Goal: Register for event/course

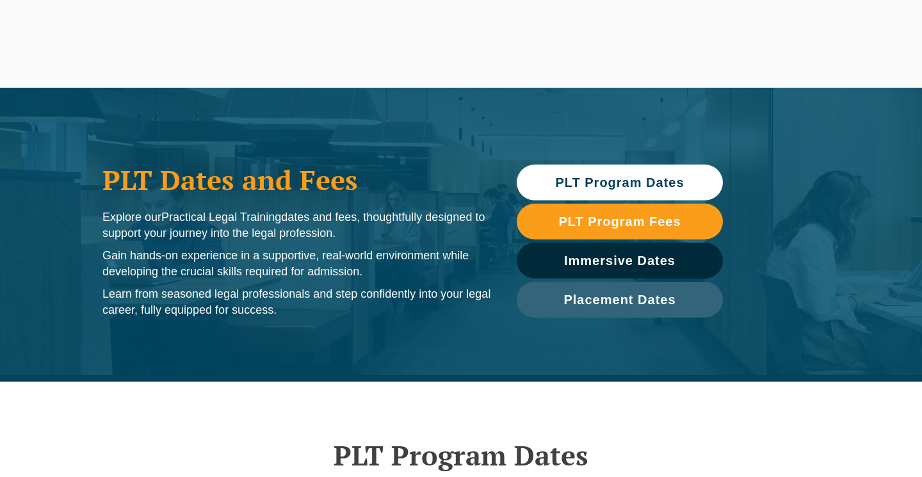
scroll to position [-1, 0]
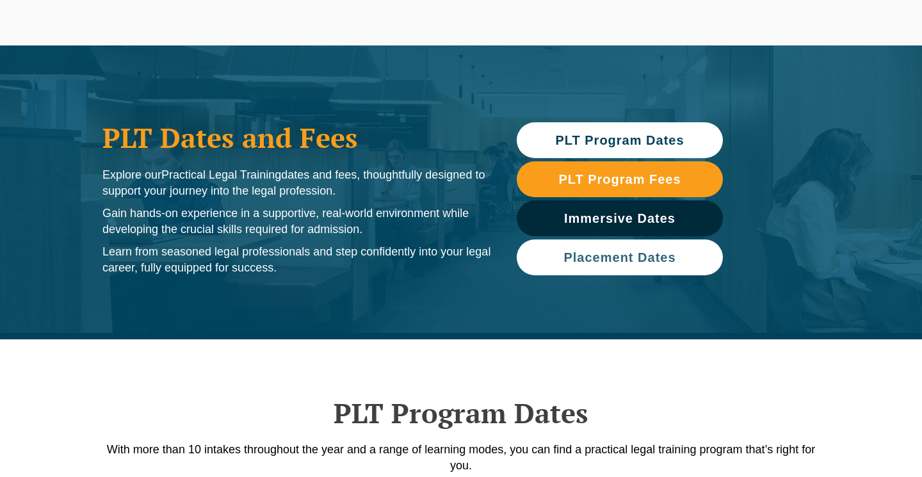
click at [586, 264] on link "Placement Dates" at bounding box center [619, 257] width 206 height 36
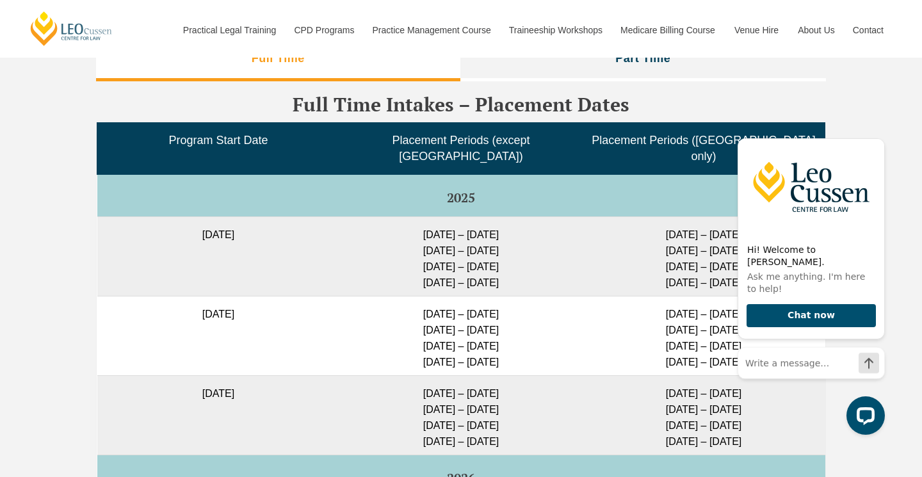
scroll to position [3234, 0]
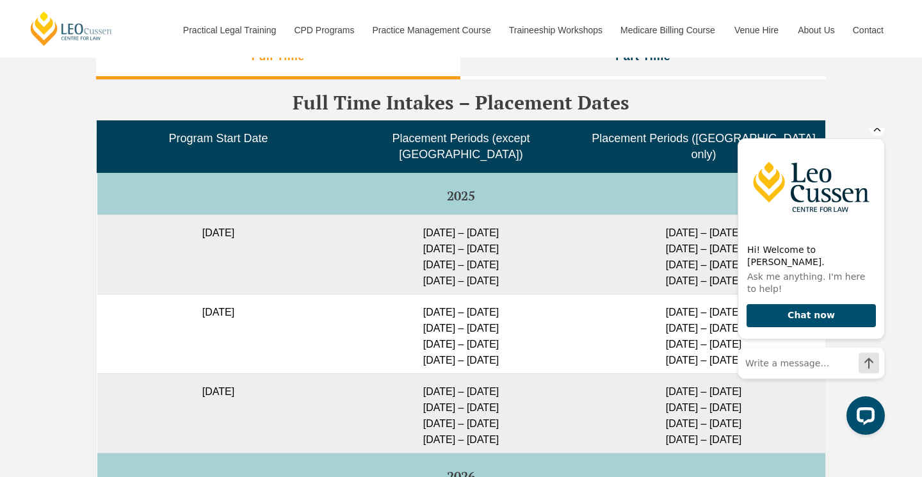
click at [876, 132] on icon "Hide greeting" at bounding box center [877, 128] width 7 height 7
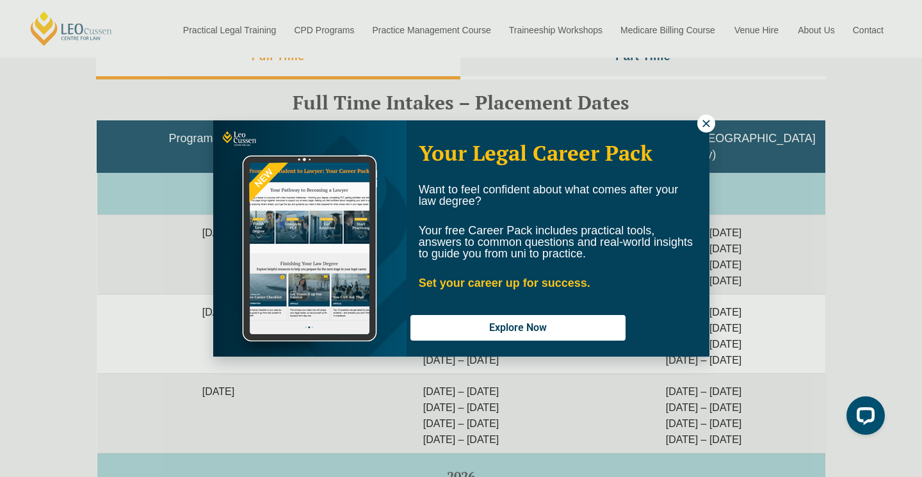
click at [704, 126] on icon at bounding box center [706, 124] width 12 height 12
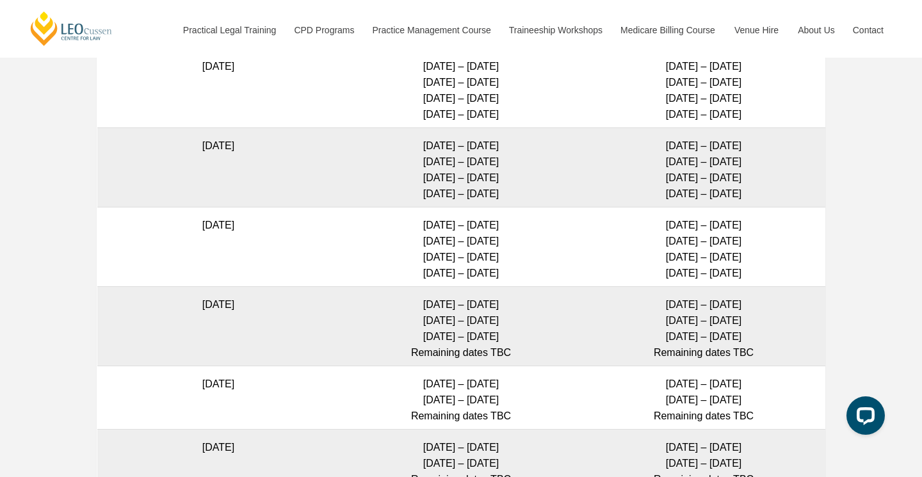
scroll to position [3891, 0]
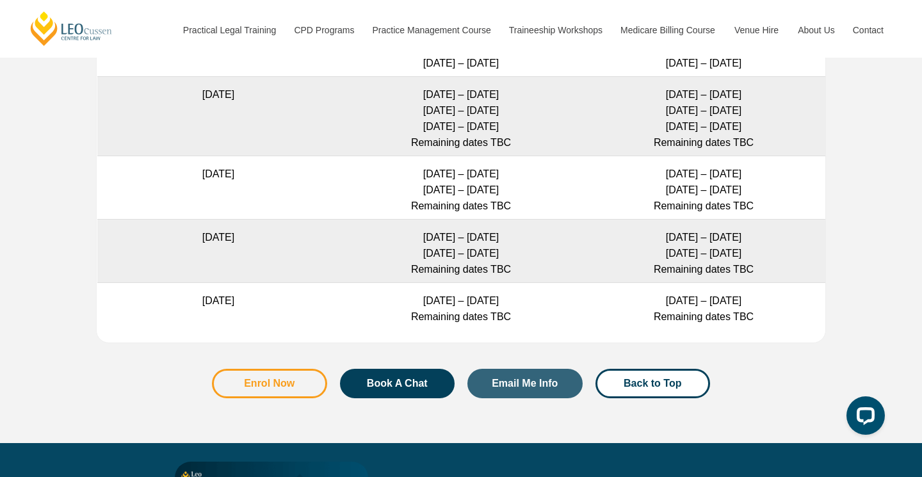
click at [288, 378] on span "Enrol Now" at bounding box center [269, 383] width 51 height 10
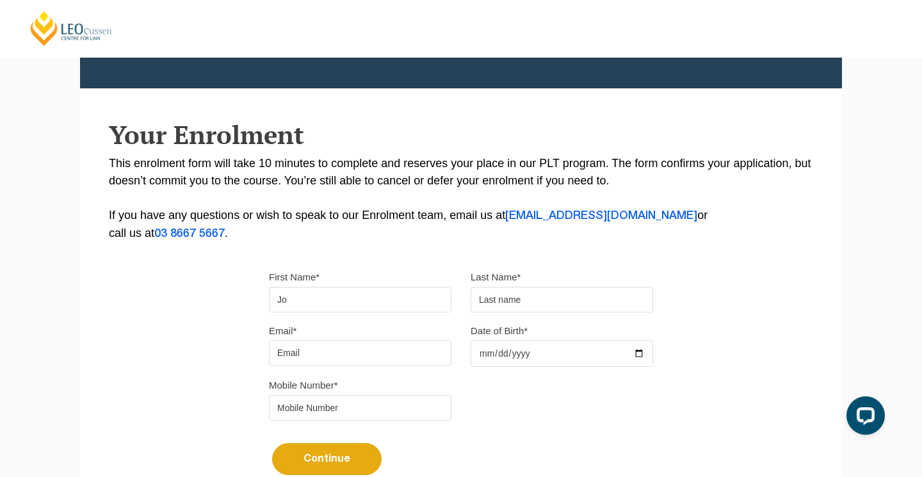
type input "J"
click at [335, 253] on form "First Name* Last Name* Email* Date of Birth* Mobile Number* Continue It looks l…" at bounding box center [461, 378] width 384 height 258
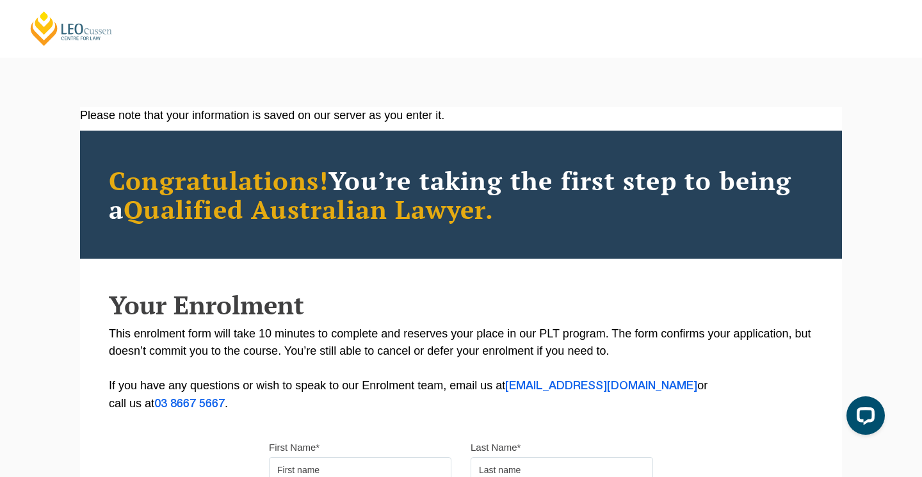
scroll to position [10, 0]
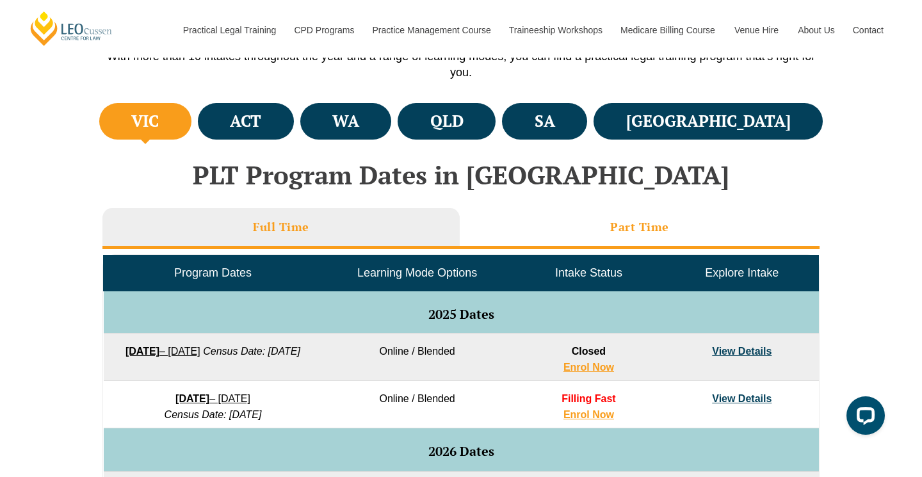
click at [529, 228] on li "Part Time" at bounding box center [640, 228] width 360 height 41
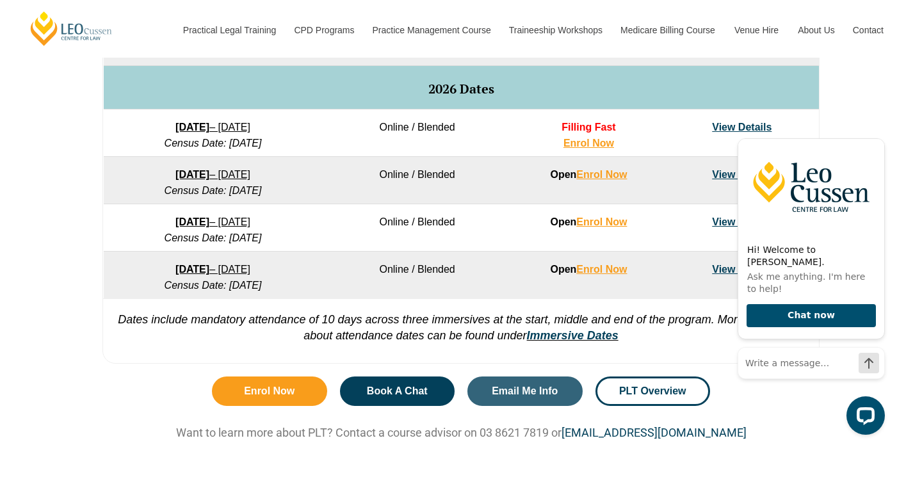
scroll to position [753, 0]
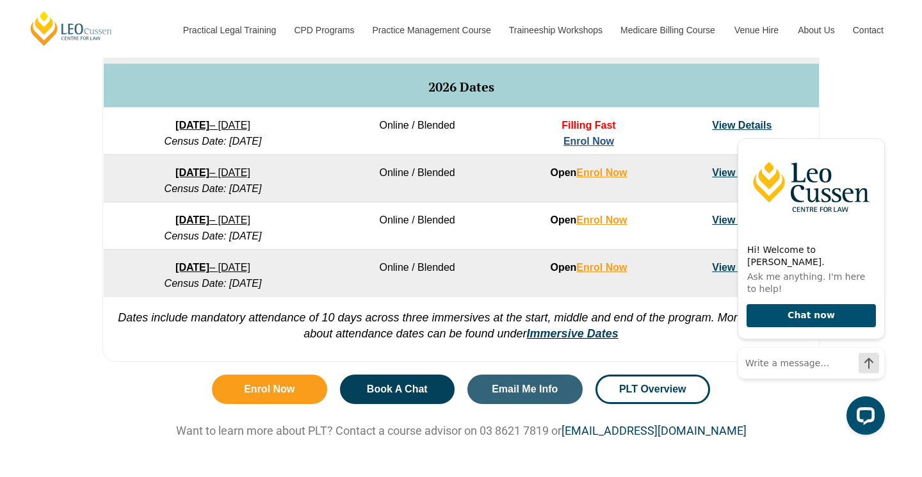
click at [589, 141] on link "Enrol Now" at bounding box center [588, 141] width 51 height 11
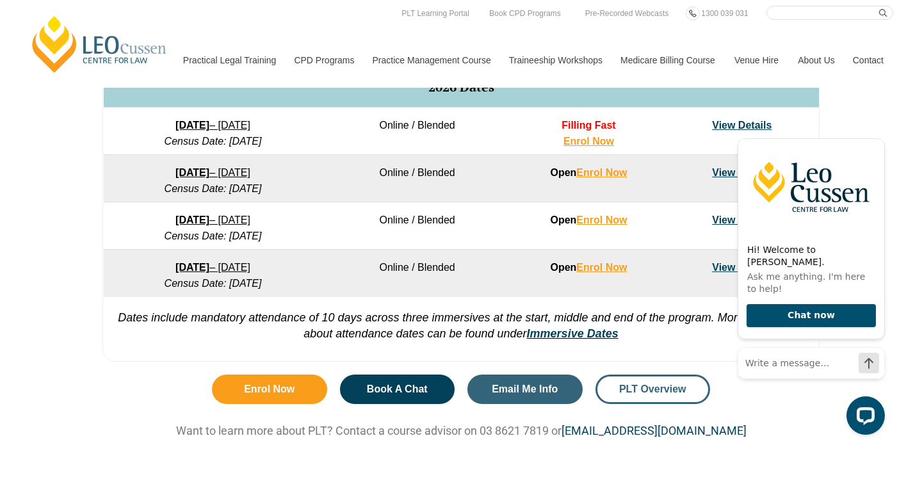
click at [659, 394] on span "PLT Overview" at bounding box center [652, 389] width 67 height 10
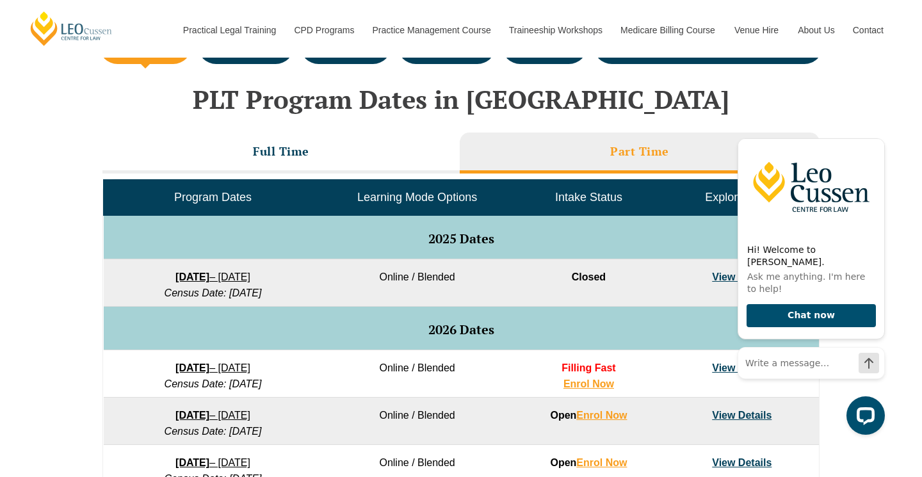
scroll to position [518, 0]
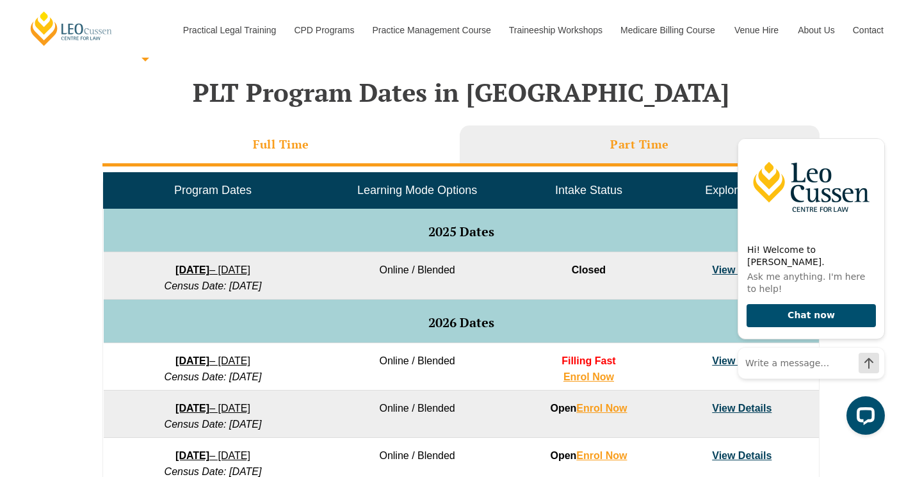
click at [241, 140] on li "Full Time" at bounding box center [280, 145] width 357 height 41
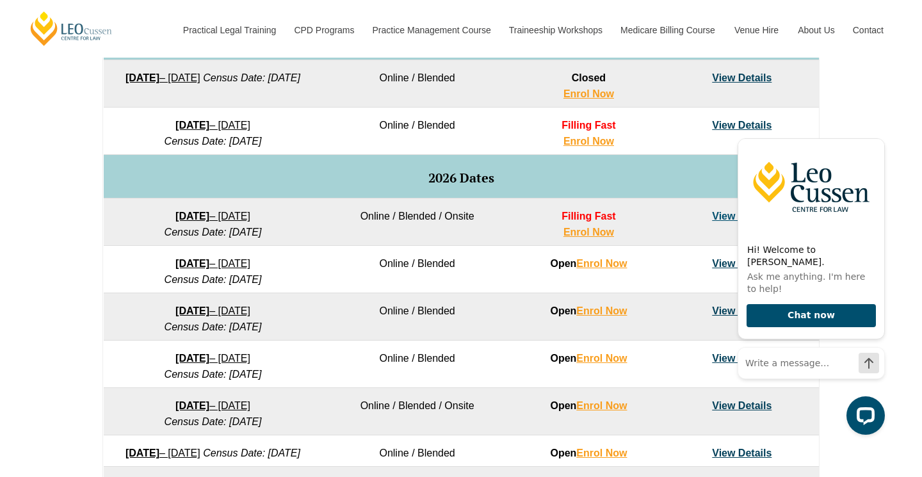
scroll to position [709, 0]
click at [758, 123] on link "View Details" at bounding box center [742, 124] width 60 height 11
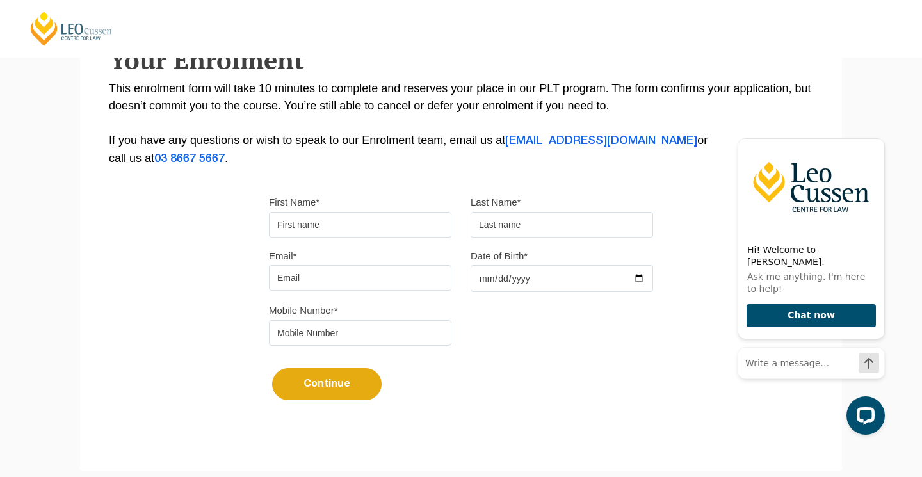
click at [300, 260] on div "Email*" at bounding box center [360, 269] width 202 height 44
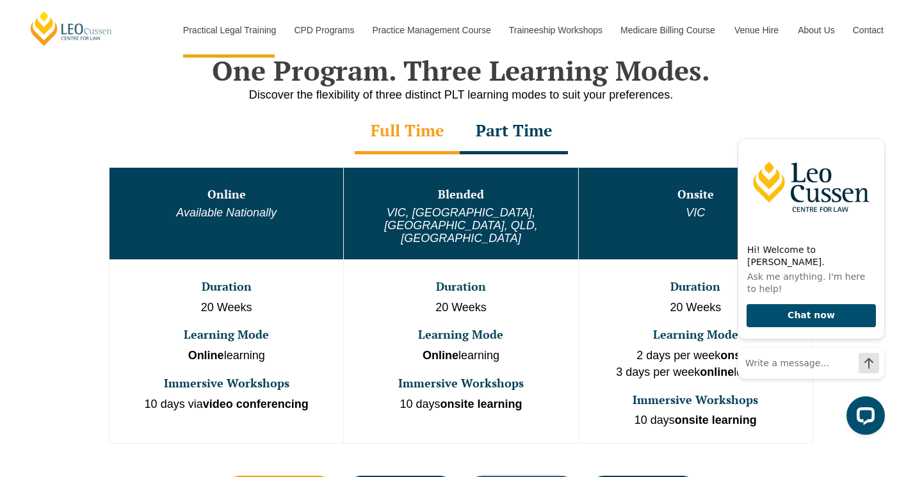
scroll to position [661, 0]
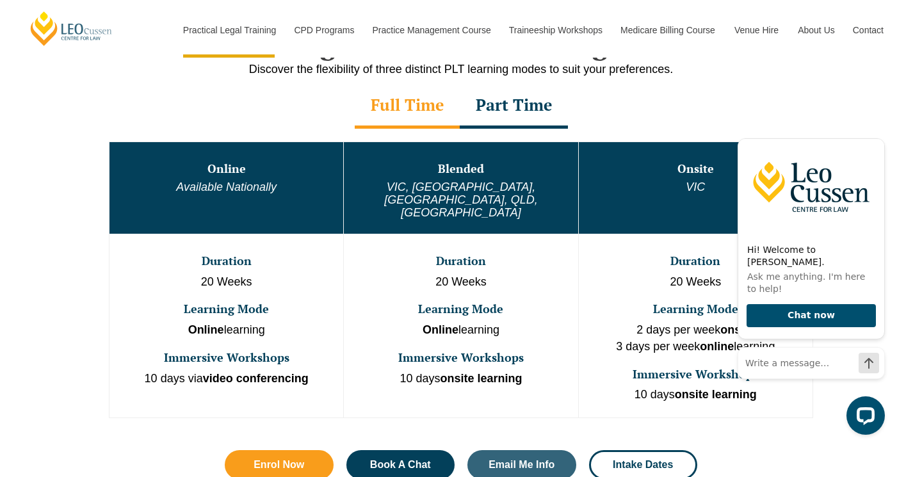
click at [486, 115] on div "Part Time" at bounding box center [514, 106] width 108 height 45
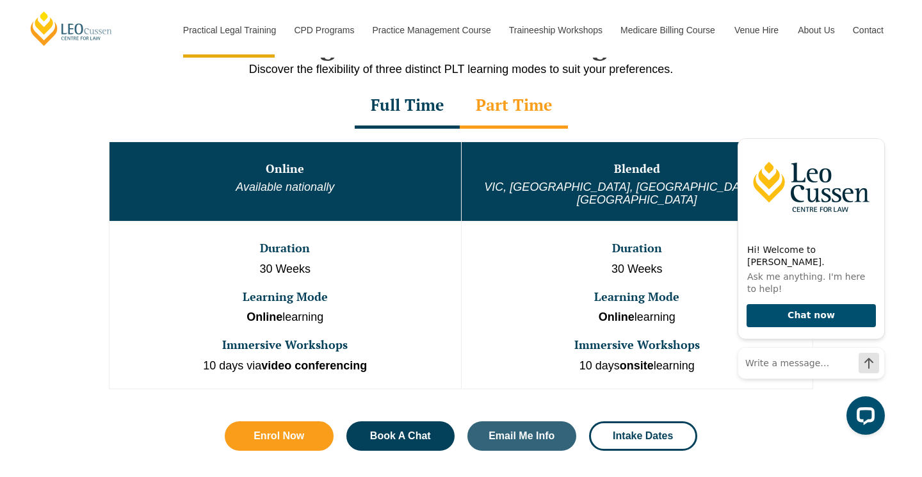
click at [437, 116] on div "Full Time" at bounding box center [407, 106] width 105 height 45
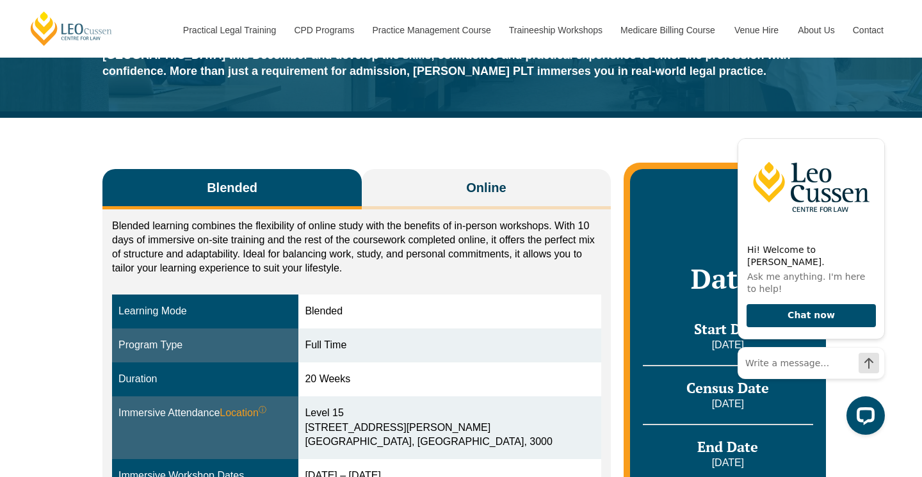
scroll to position [90, 0]
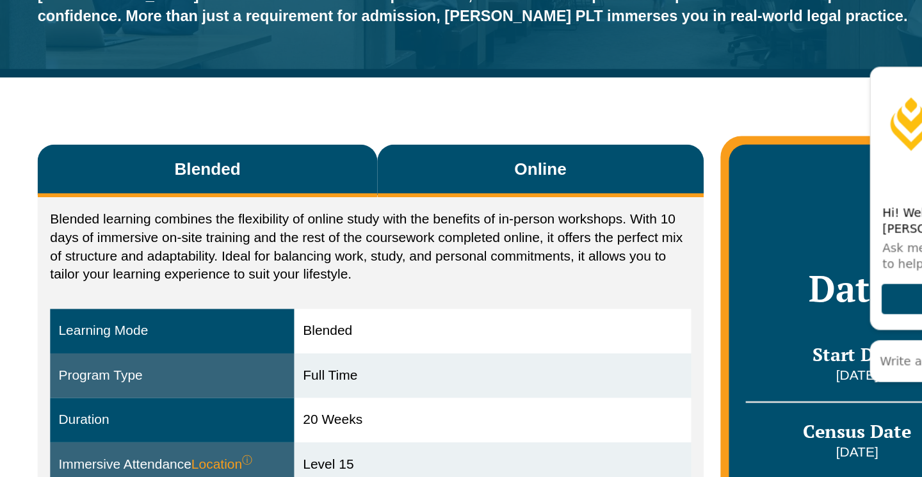
click at [369, 198] on button "Online" at bounding box center [486, 218] width 249 height 40
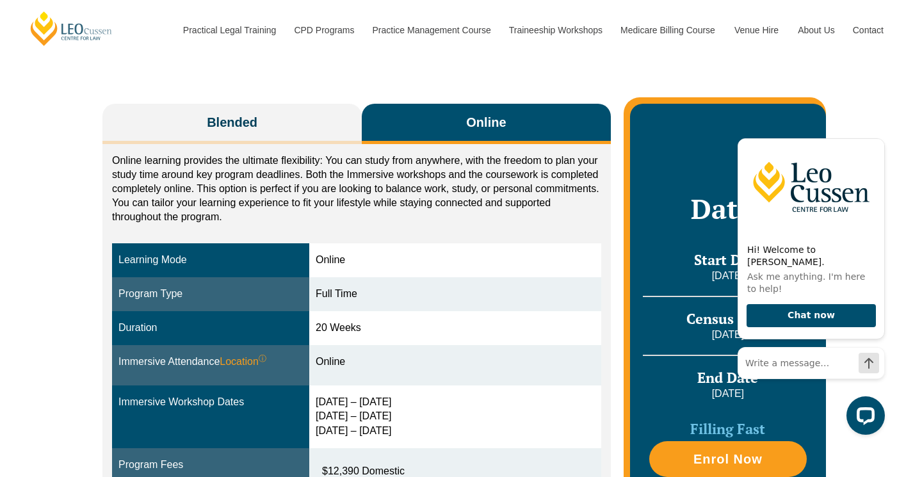
scroll to position [184, 0]
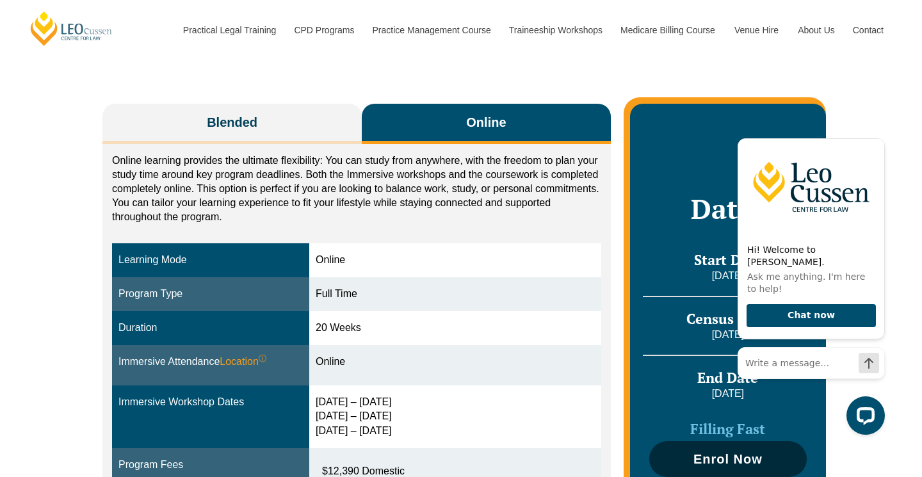
click at [755, 457] on span "Enrol Now" at bounding box center [727, 458] width 69 height 13
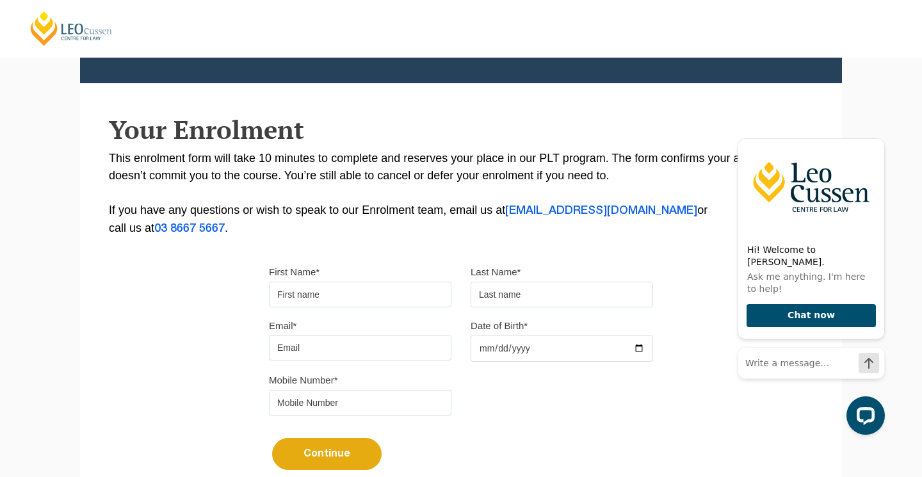
scroll to position [176, 0]
